Goal: Task Accomplishment & Management: Complete application form

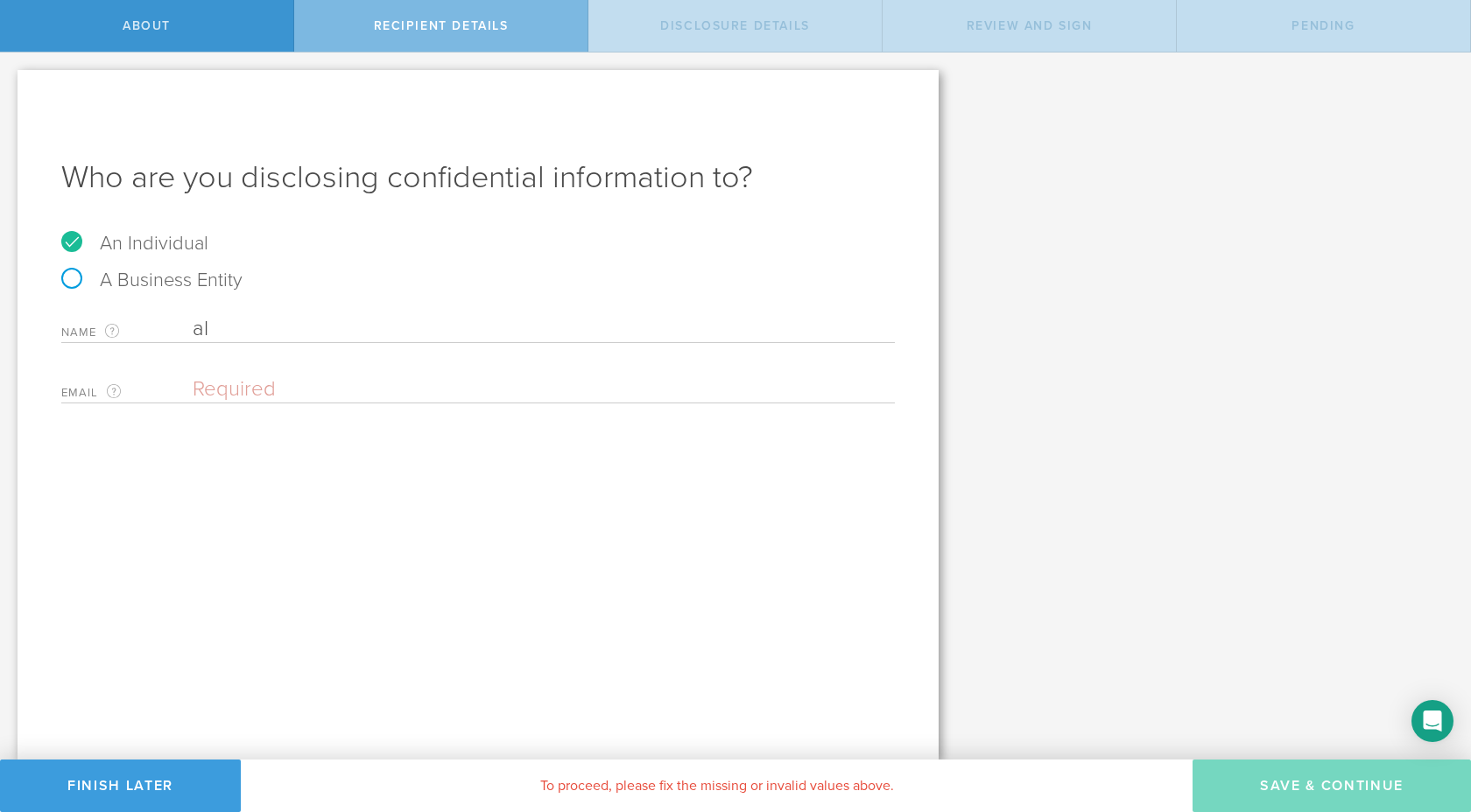
type input "a"
type input "[PERSON_NAME]"
click at [213, 387] on input "email" at bounding box center [540, 388] width 694 height 26
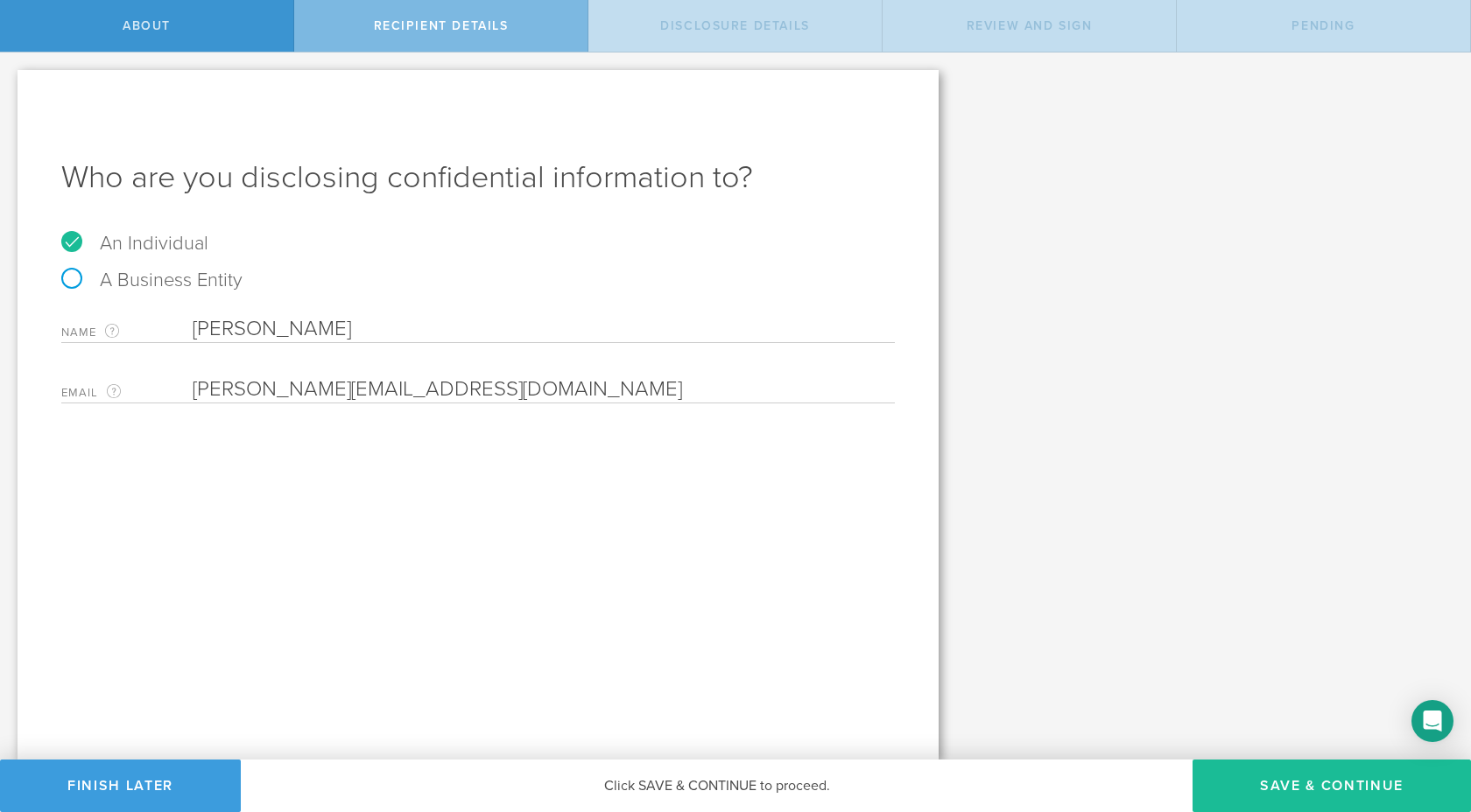
type input "[PERSON_NAME][EMAIL_ADDRESS][DOMAIN_NAME]"
click at [324, 500] on div "Who are you disclosing confidential information to? An Individual A Business En…" at bounding box center [477, 415] width 921 height 689
click at [1307, 783] on button "Save & Continue" at bounding box center [1332, 786] width 279 height 53
select select "string:5 years"
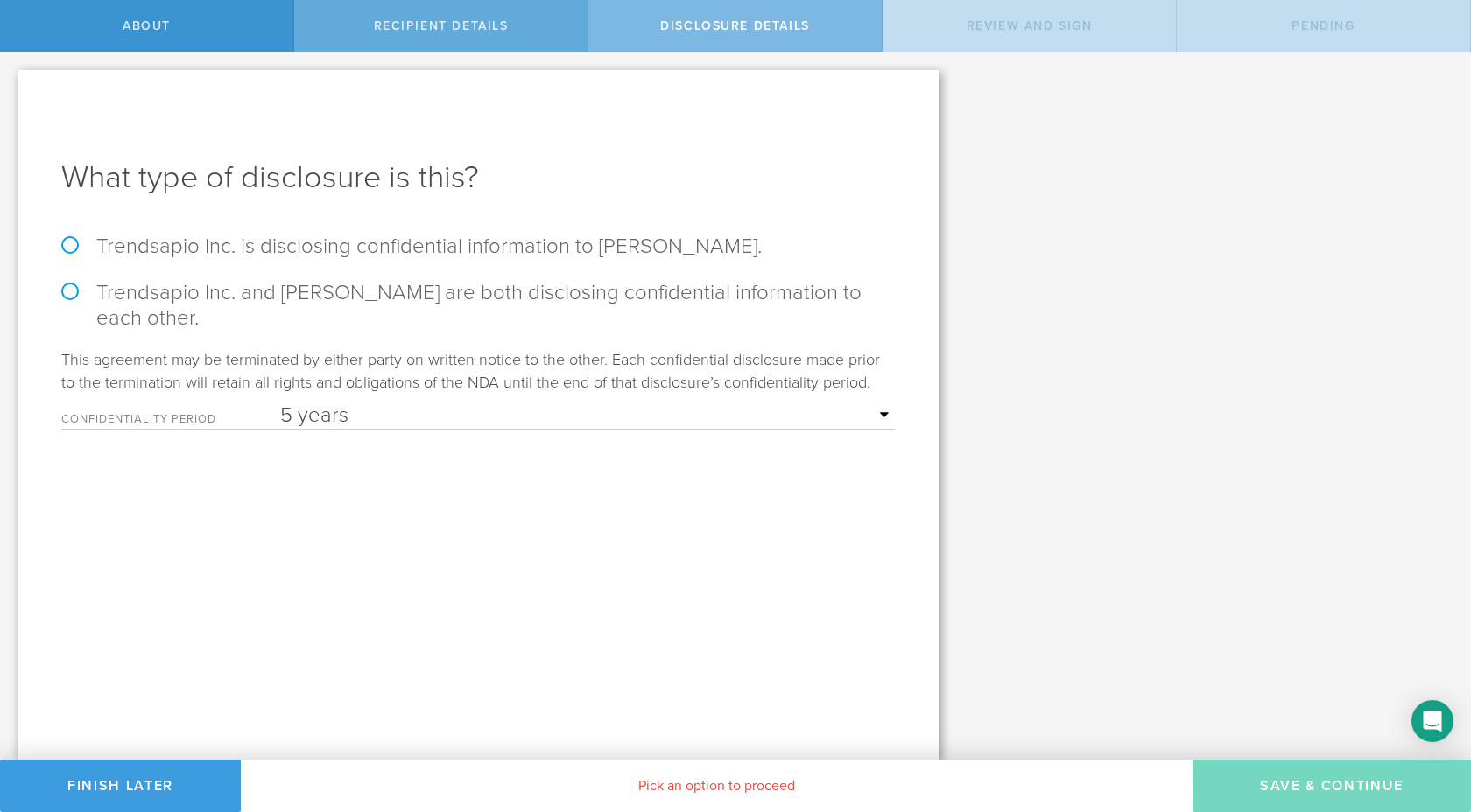
click at [460, 32] on span "Recipient details" at bounding box center [441, 25] width 134 height 15
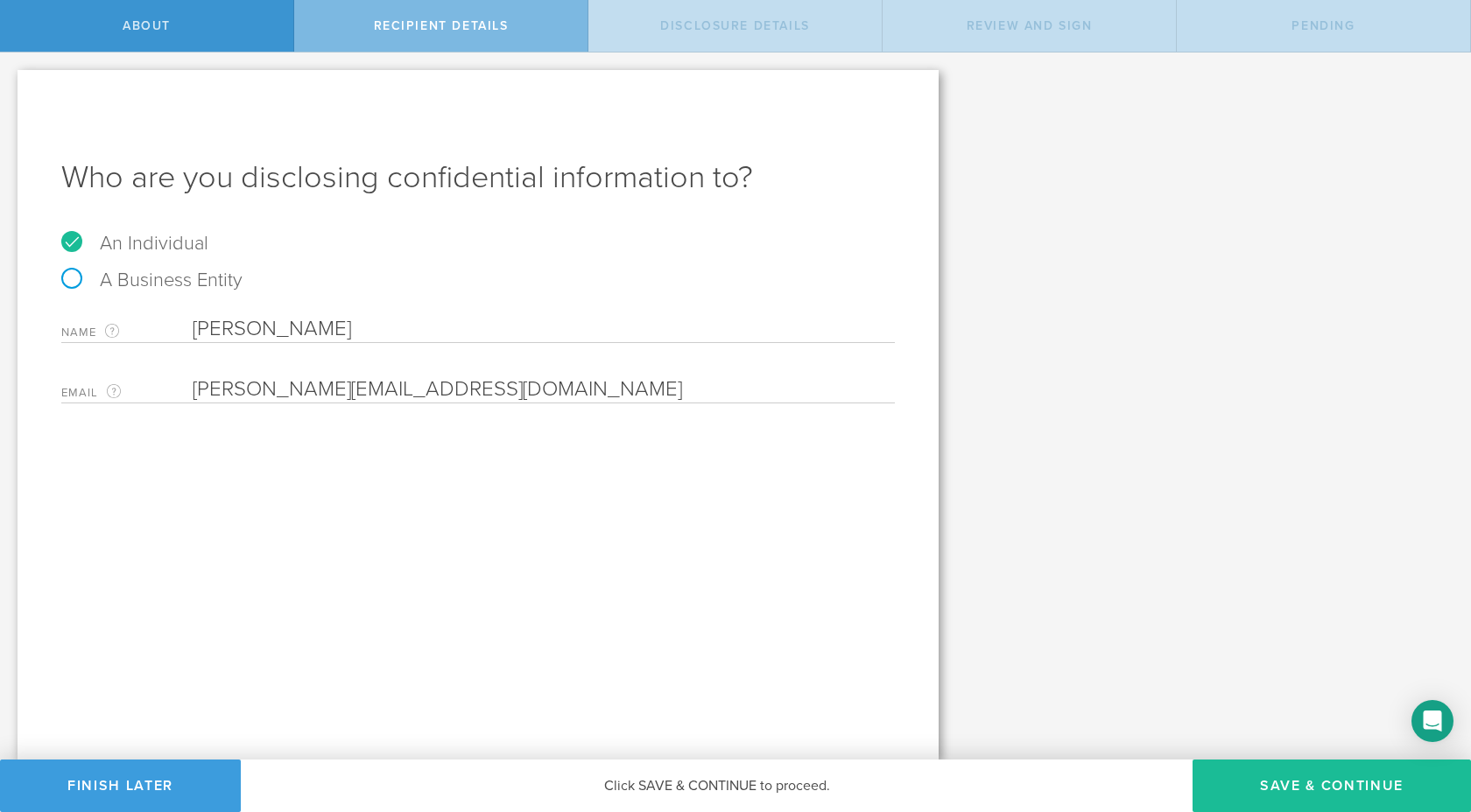
click at [302, 328] on input "[PERSON_NAME]" at bounding box center [544, 328] width 702 height 26
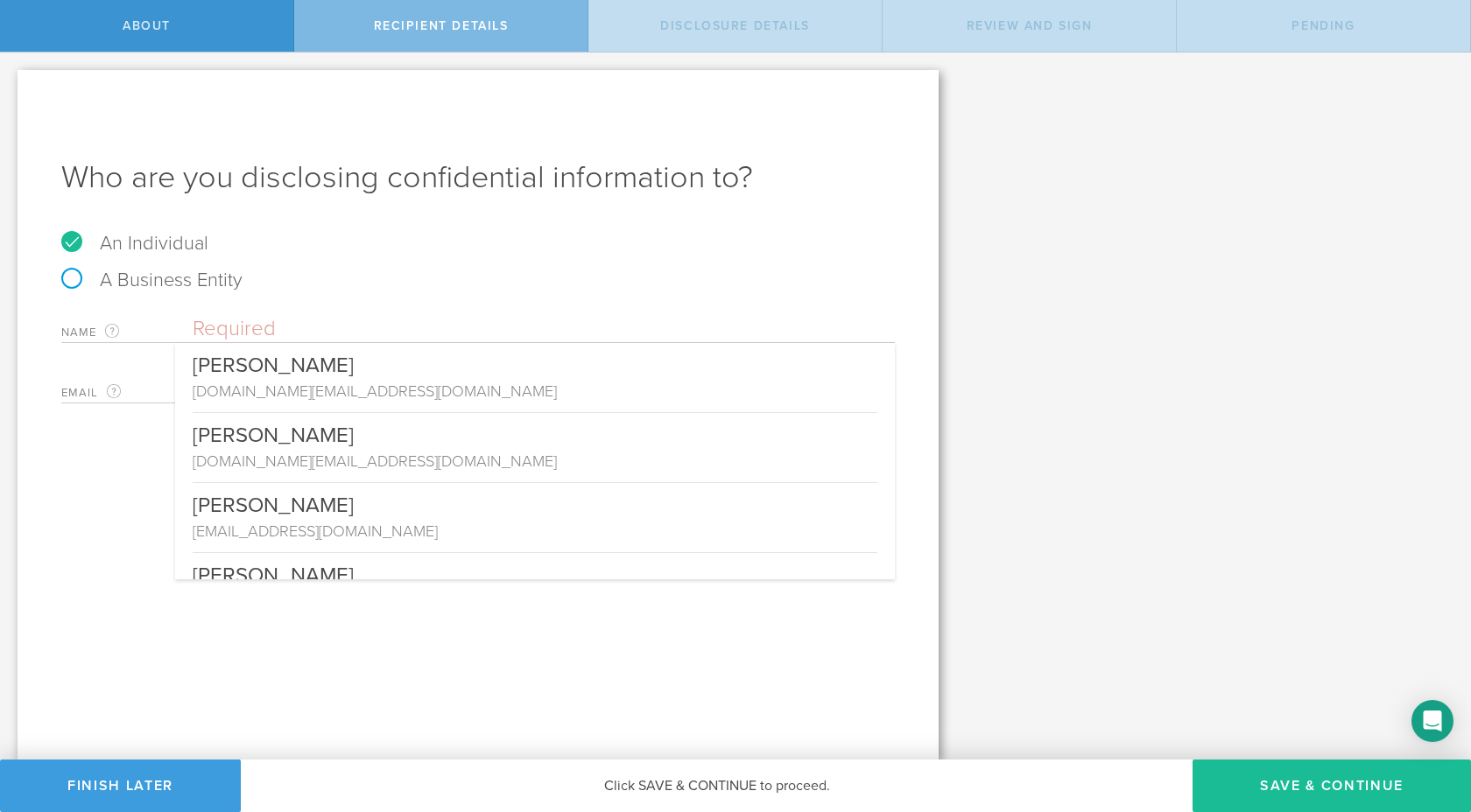
click at [76, 278] on label "A Business Entity" at bounding box center [152, 279] width 181 height 22
click at [12, 81] on input "A Business Entity" at bounding box center [6, 66] width 12 height 28
radio input "true"
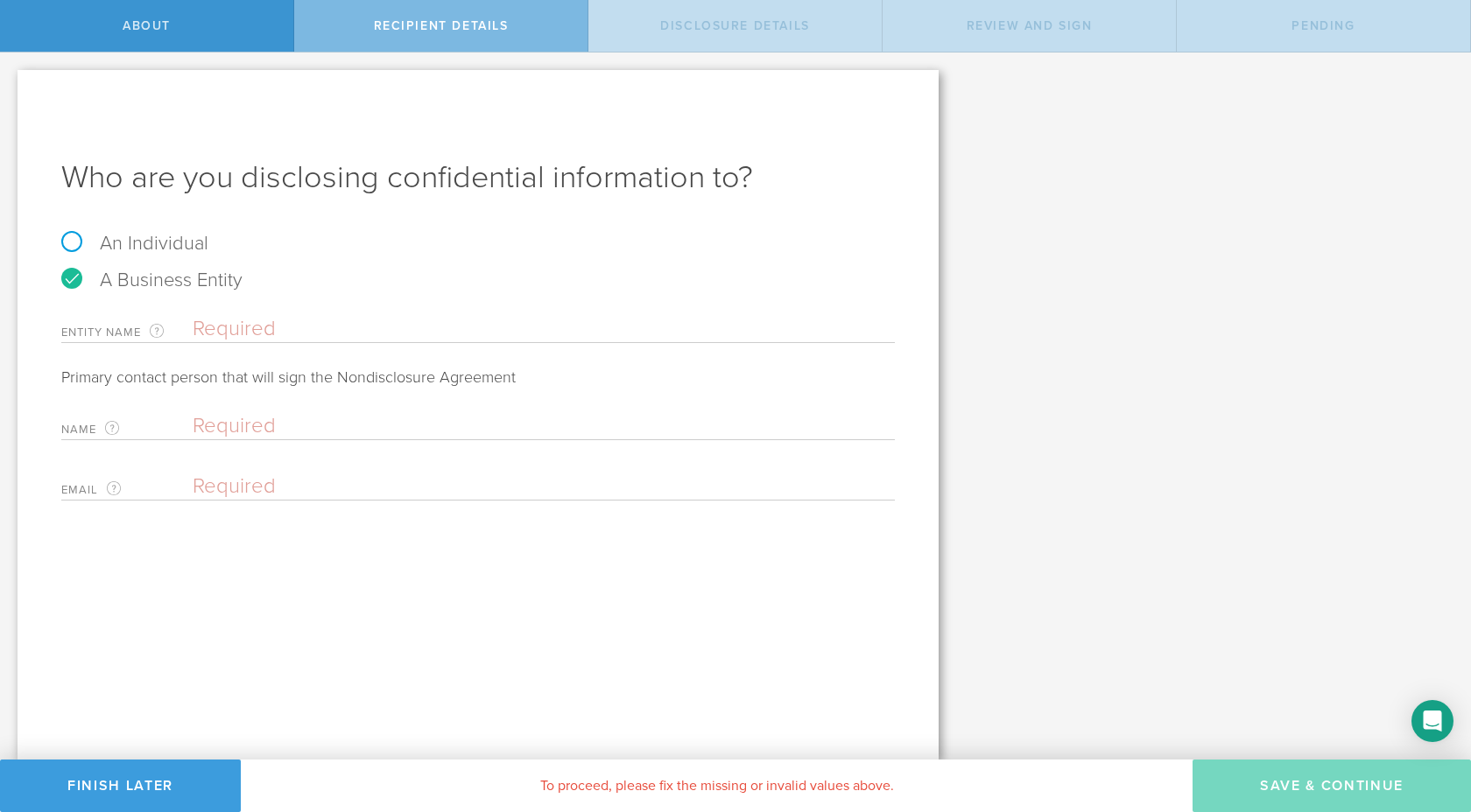
click at [241, 332] on input "text" at bounding box center [544, 328] width 702 height 26
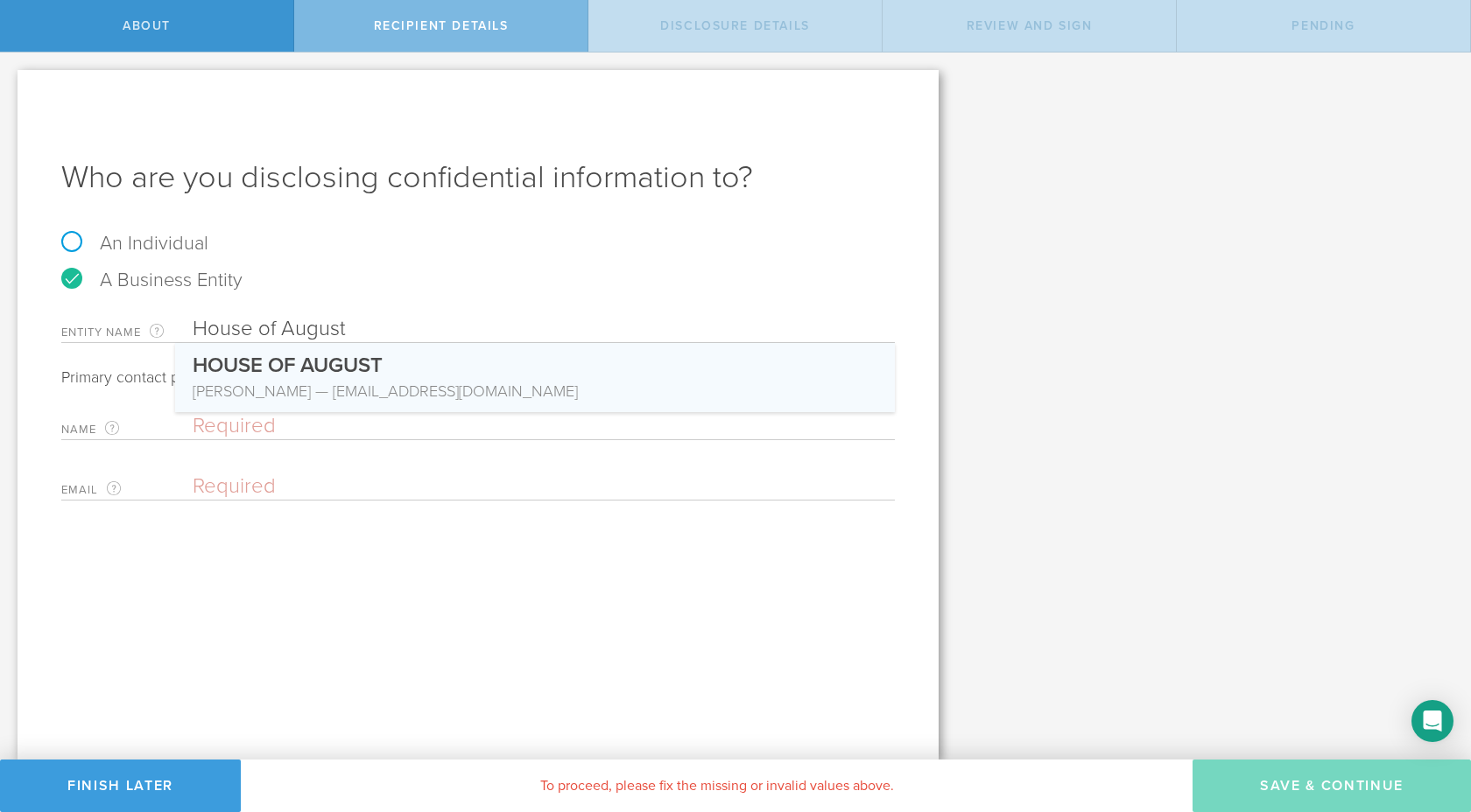
type input "HOUSE OF AUGUST"
type input "[PERSON_NAME]"
type input "[EMAIL_ADDRESS][DOMAIN_NAME]"
click at [153, 430] on label "Name The first and last name of the person that is signing on behalf of the bus…" at bounding box center [127, 429] width 132 height 20
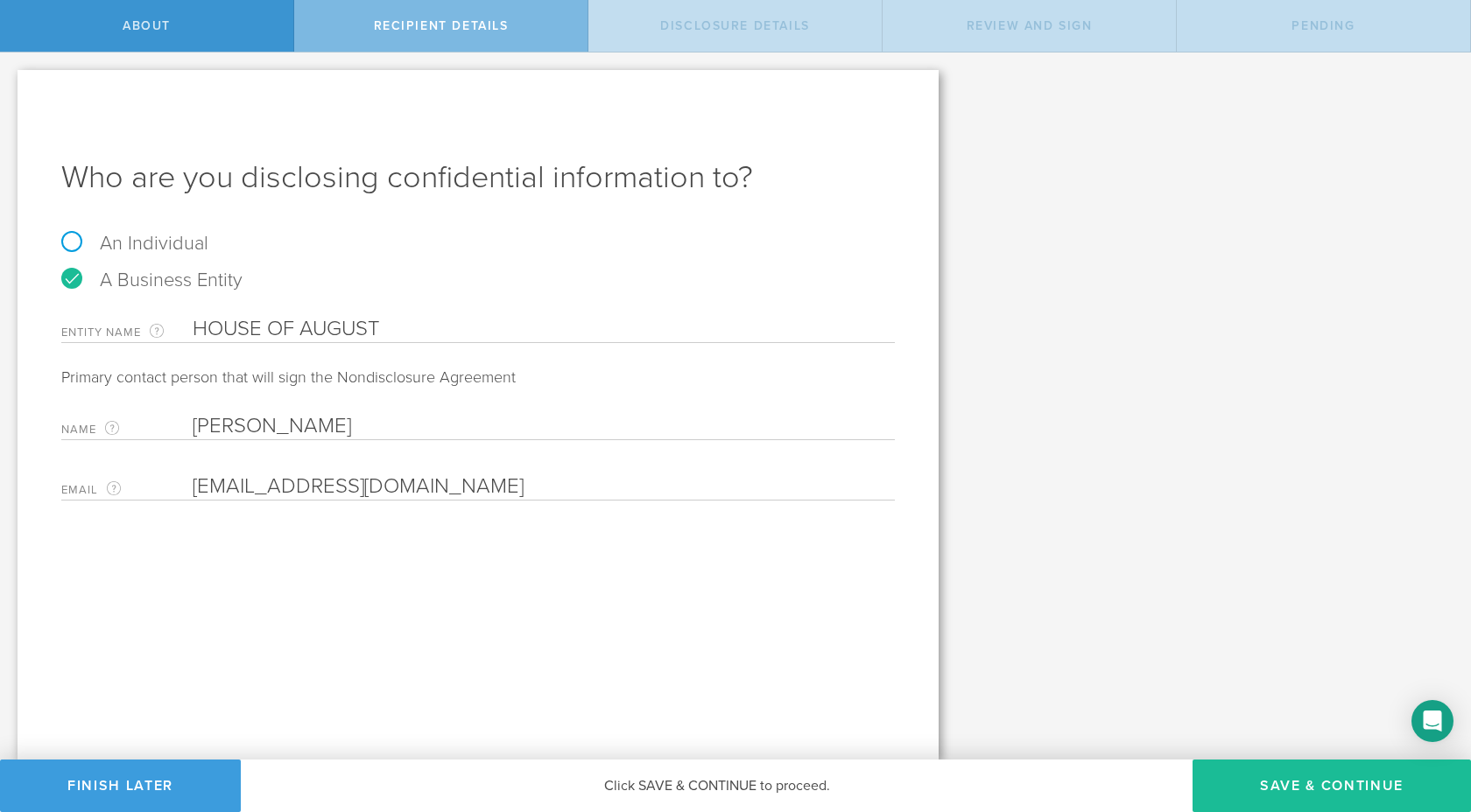
click at [265, 426] on input "[PERSON_NAME]" at bounding box center [540, 425] width 694 height 26
paste input "eksandr"
type input "[PERSON_NAME]"
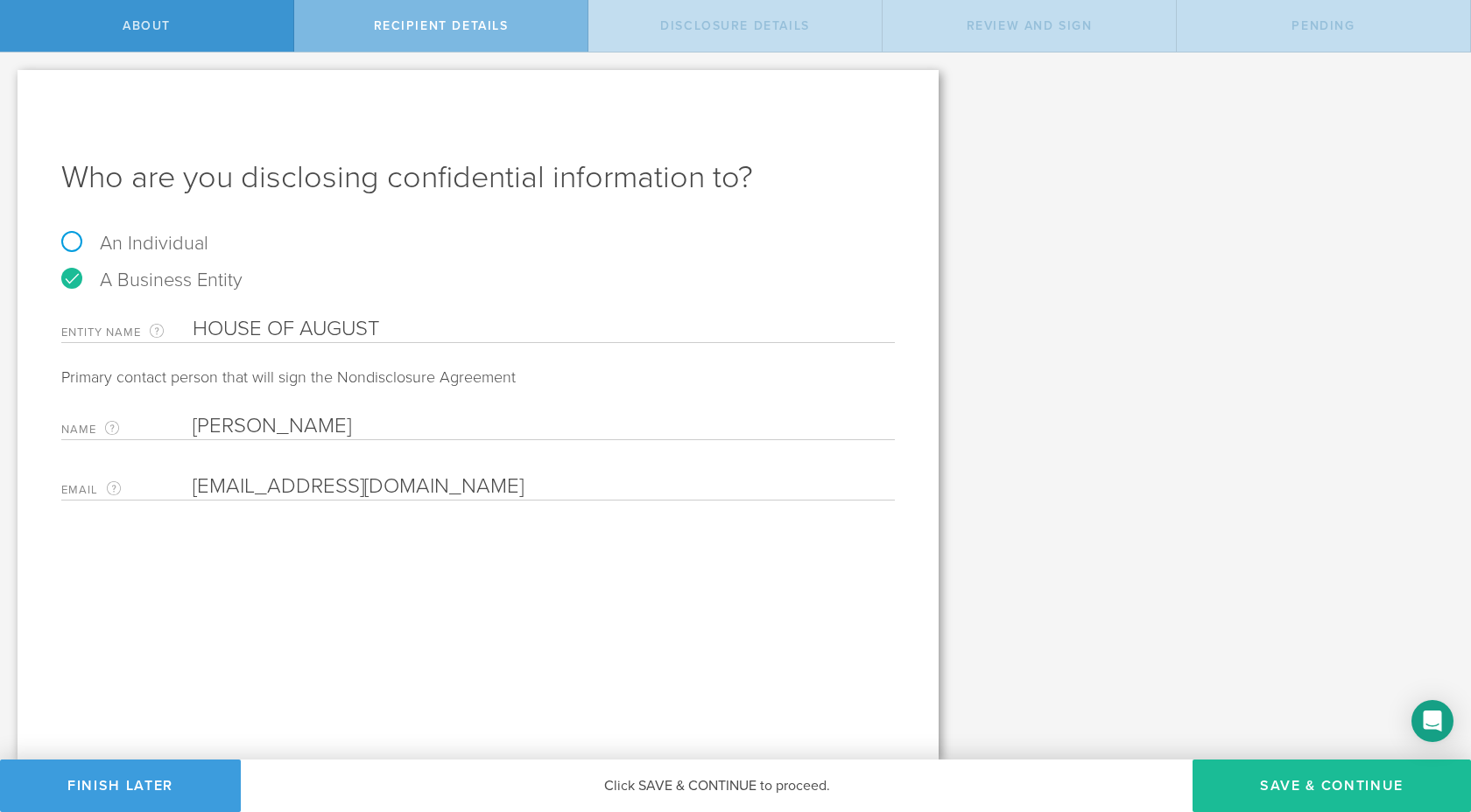
click at [297, 486] on input "[EMAIL_ADDRESS][DOMAIN_NAME]" at bounding box center [540, 486] width 694 height 26
click at [334, 497] on input "a@[DOMAIN_NAME]" at bounding box center [540, 486] width 694 height 26
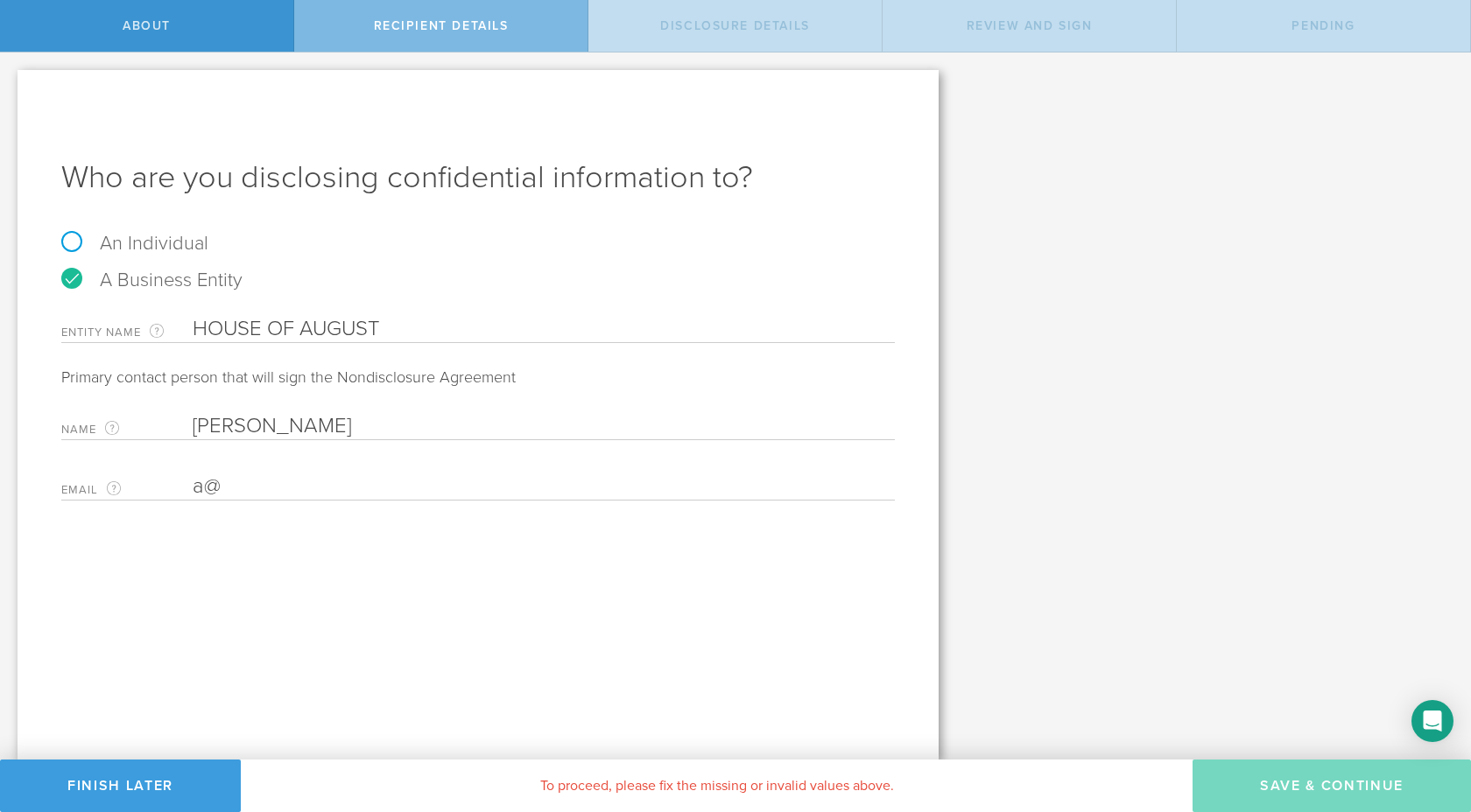
type input "a"
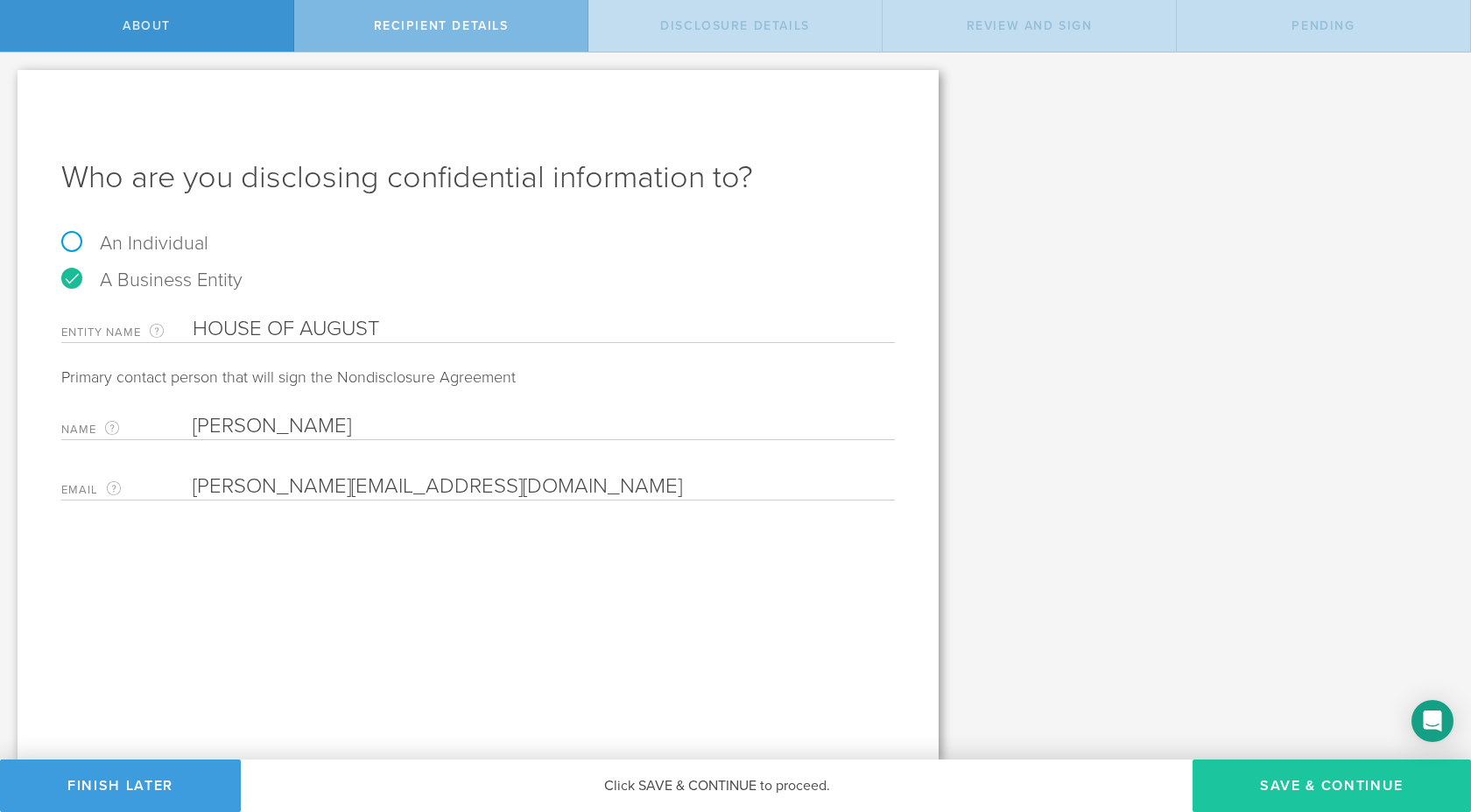
type input "[PERSON_NAME][EMAIL_ADDRESS][DOMAIN_NAME]"
click at [1267, 793] on button "Save & Continue" at bounding box center [1332, 786] width 279 height 53
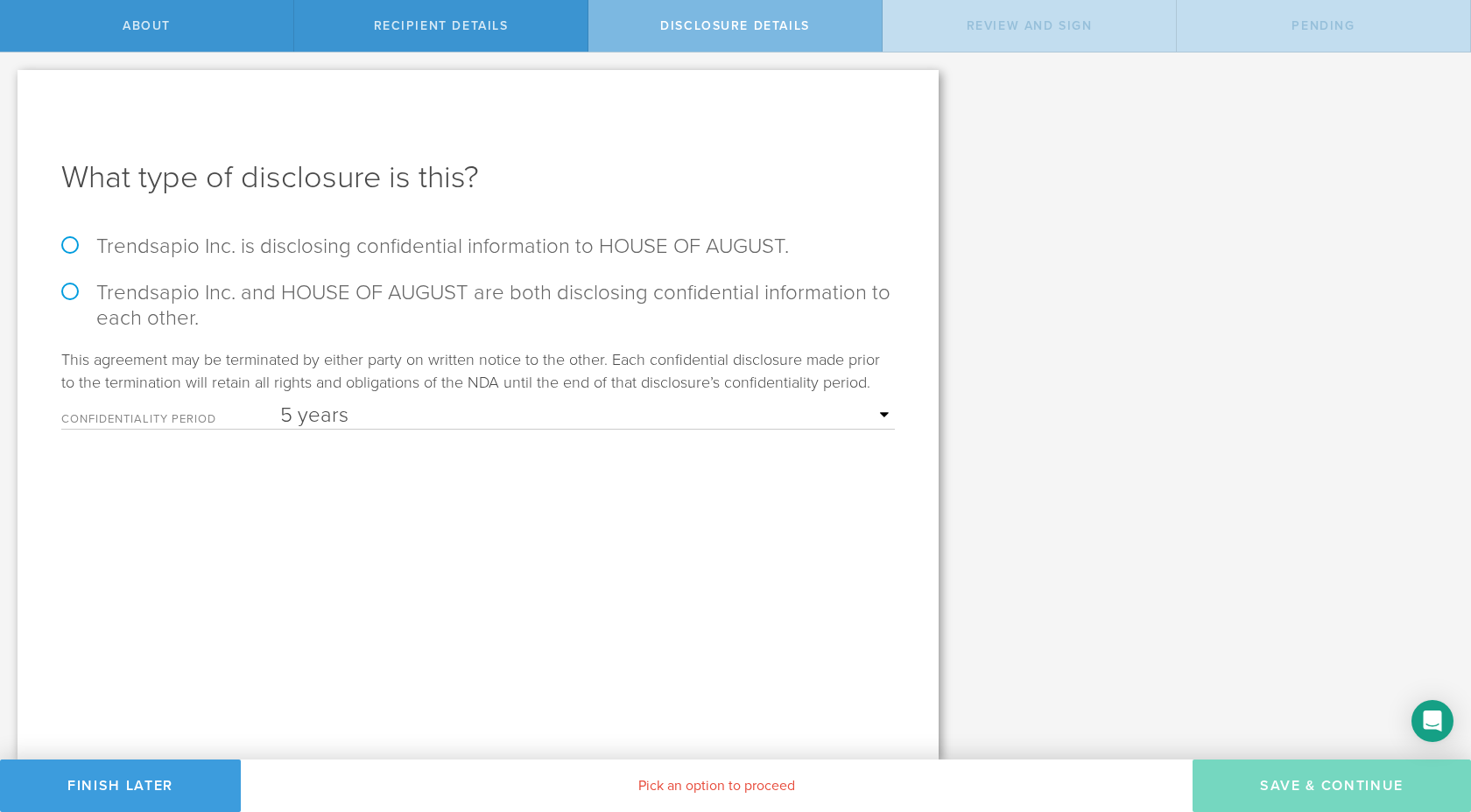
click at [72, 242] on label "Trendsapio Inc. is disclosing confidential information to HOUSE OF AUGUST." at bounding box center [478, 246] width 834 height 25
click at [12, 90] on input "Trendsapio Inc. is disclosing confidential information to HOUSE OF AUGUST." at bounding box center [6, 71] width 12 height 37
radio input "true"
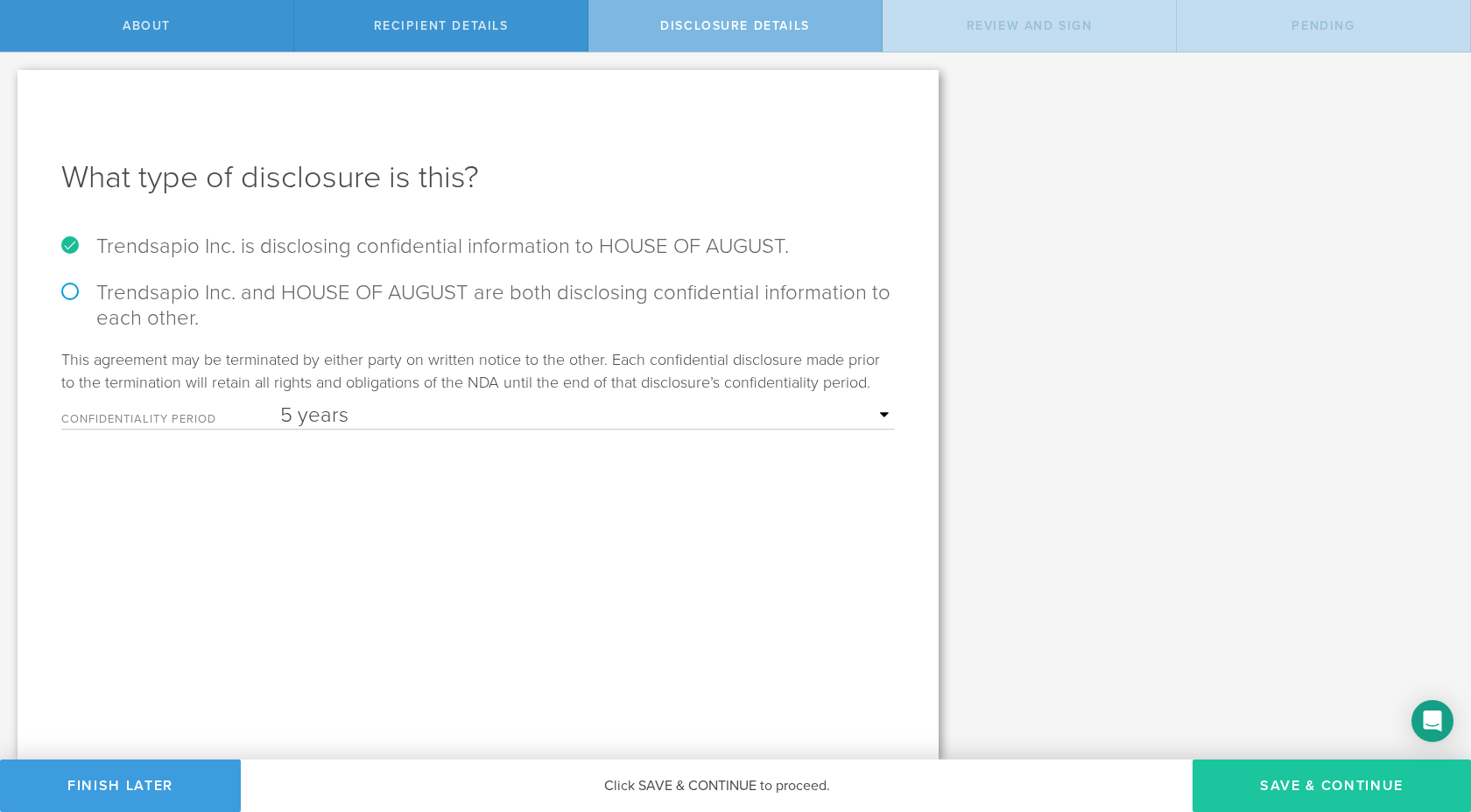
click at [1317, 796] on button "Save & Continue" at bounding box center [1332, 786] width 279 height 53
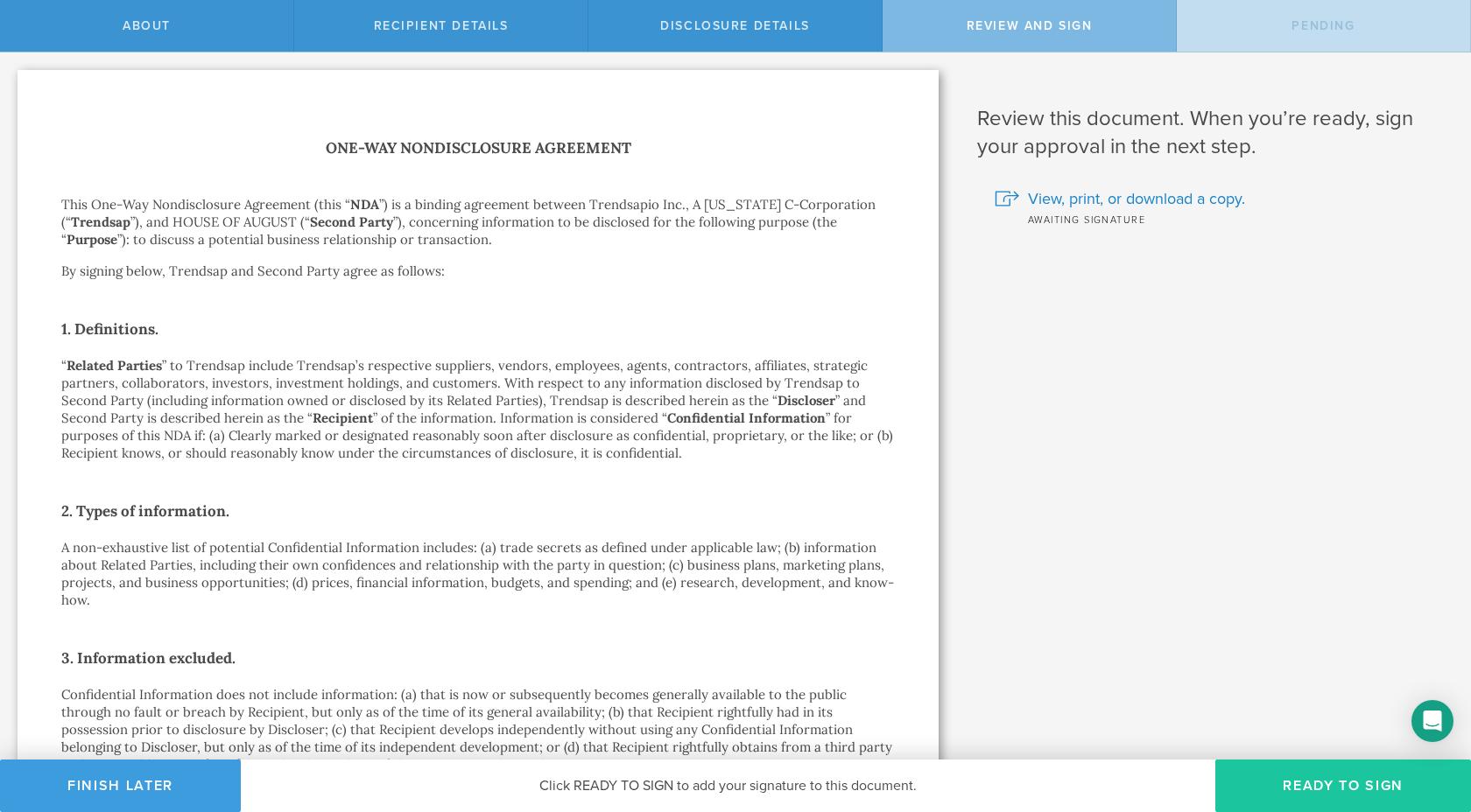
click at [1340, 773] on button "Ready to Sign" at bounding box center [1342, 786] width 255 height 53
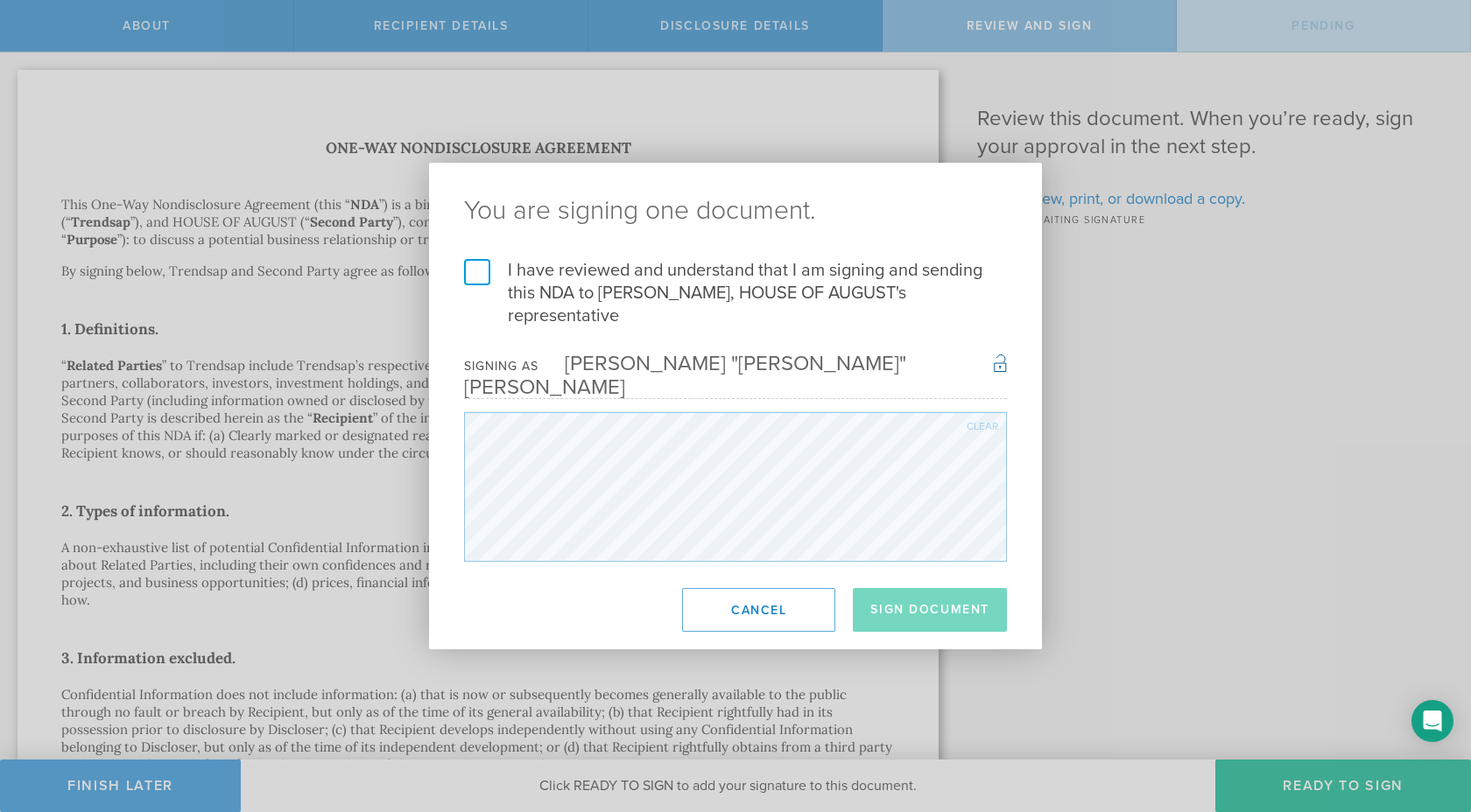
click at [480, 289] on label "I have reviewed and understand that I am signing and sending this NDA to [PERSO…" at bounding box center [735, 293] width 543 height 68
click at [0, 0] on input "I have reviewed and understand that I am signing and sending this NDA to [PERSO…" at bounding box center [0, 0] width 0 height 0
click at [907, 588] on button "Sign Document" at bounding box center [929, 609] width 154 height 44
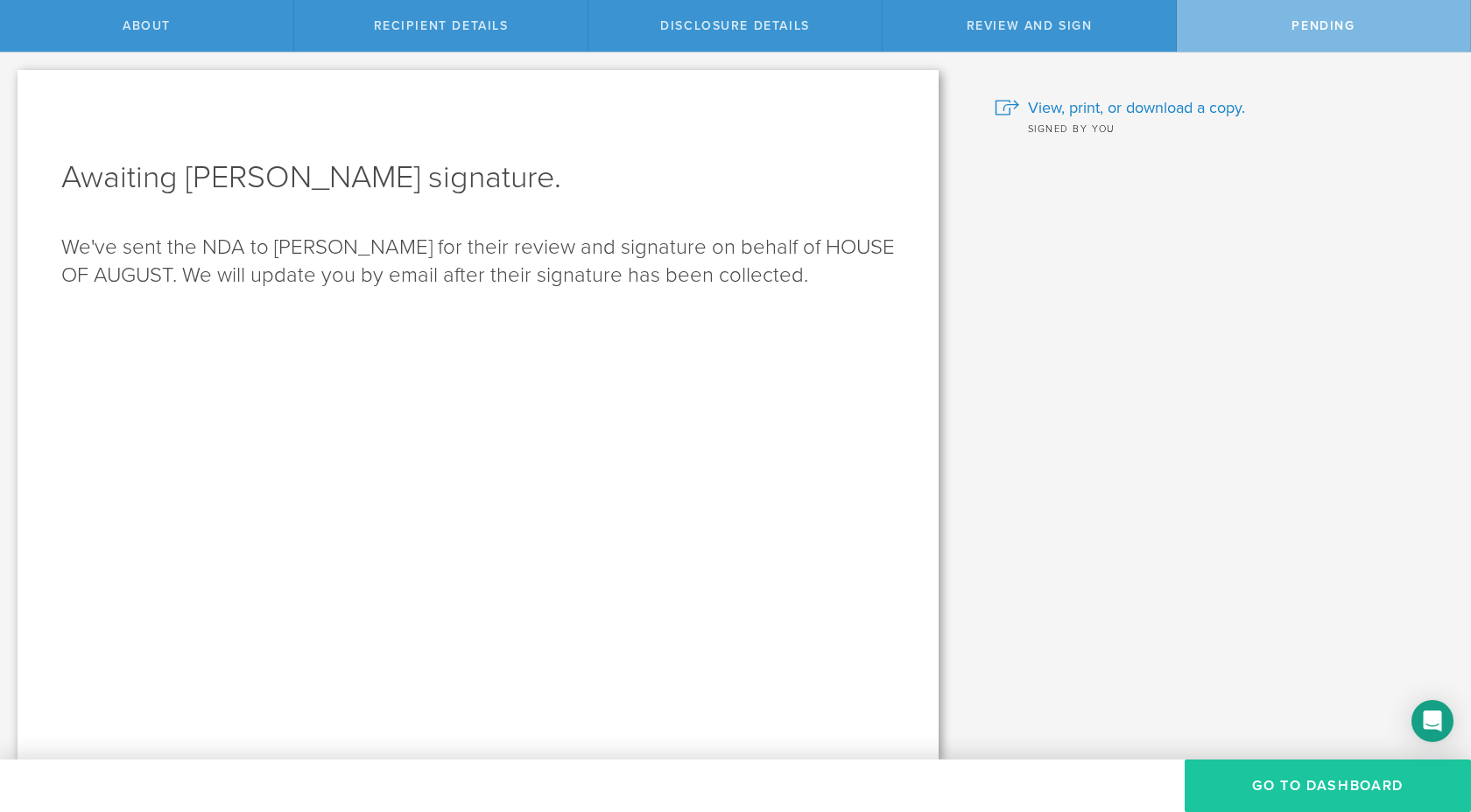
click at [1304, 787] on button "Go to dashboard" at bounding box center [1328, 786] width 286 height 53
